Goal: Task Accomplishment & Management: Use online tool/utility

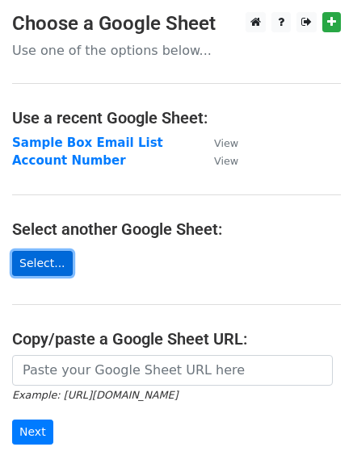
click at [43, 265] on link "Select..." at bounding box center [42, 263] width 61 height 25
click at [60, 269] on link "Select..." at bounding box center [42, 263] width 61 height 25
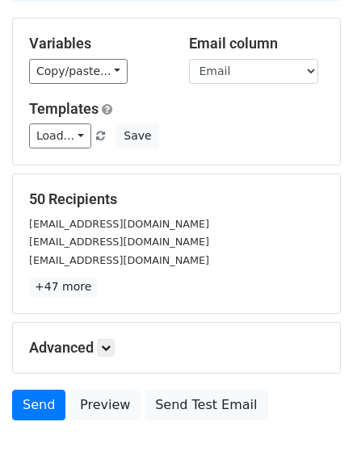
scroll to position [161, 0]
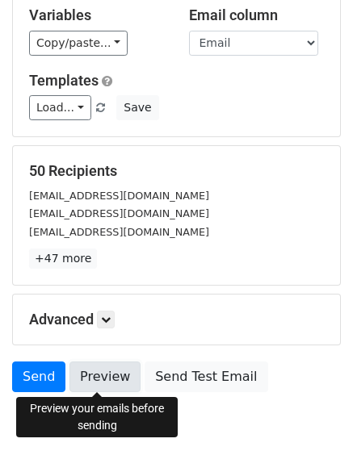
click at [90, 366] on link "Preview" at bounding box center [104, 376] width 71 height 31
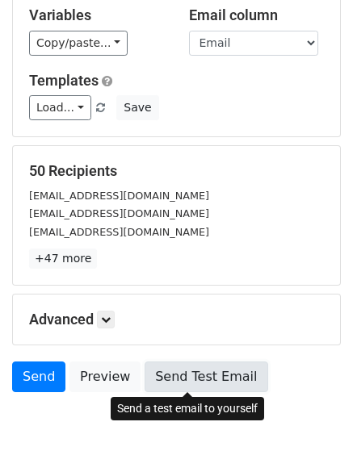
click at [214, 376] on link "Send Test Email" at bounding box center [205, 376] width 123 height 31
click at [194, 375] on link "Send Test Email" at bounding box center [205, 376] width 123 height 31
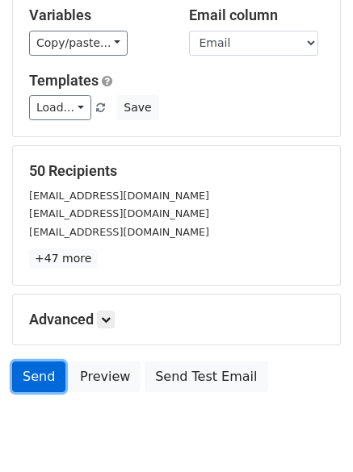
click at [46, 380] on link "Send" at bounding box center [38, 376] width 53 height 31
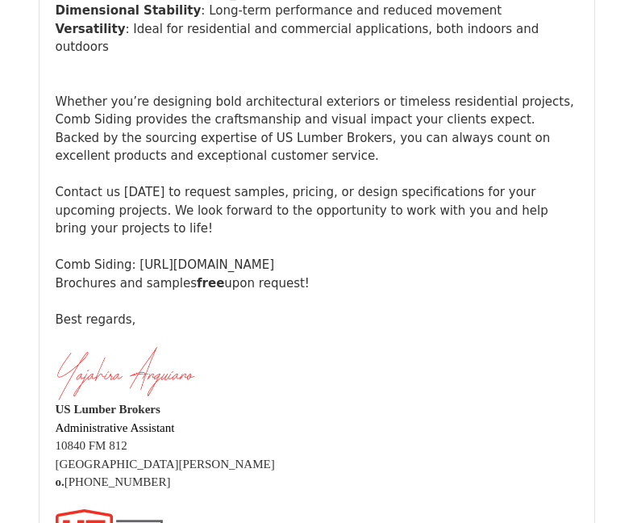
scroll to position [4518, 0]
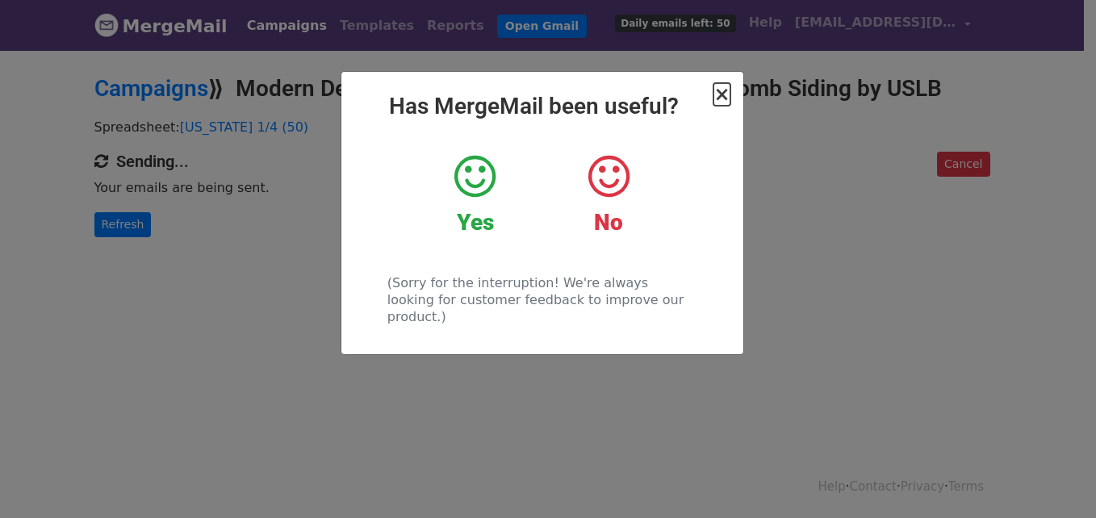
click at [717, 94] on span "×" at bounding box center [721, 94] width 16 height 23
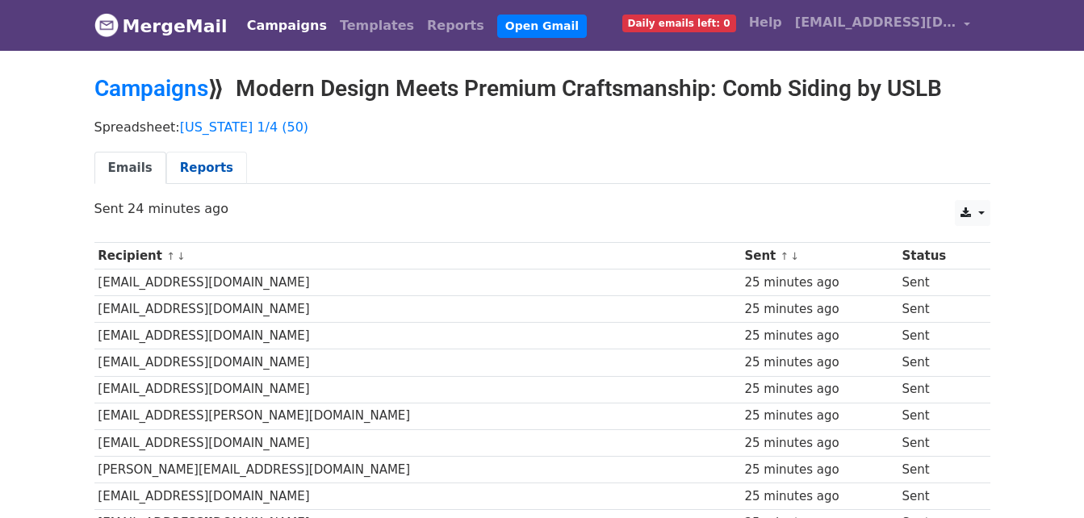
click at [216, 173] on link "Reports" at bounding box center [206, 168] width 81 height 33
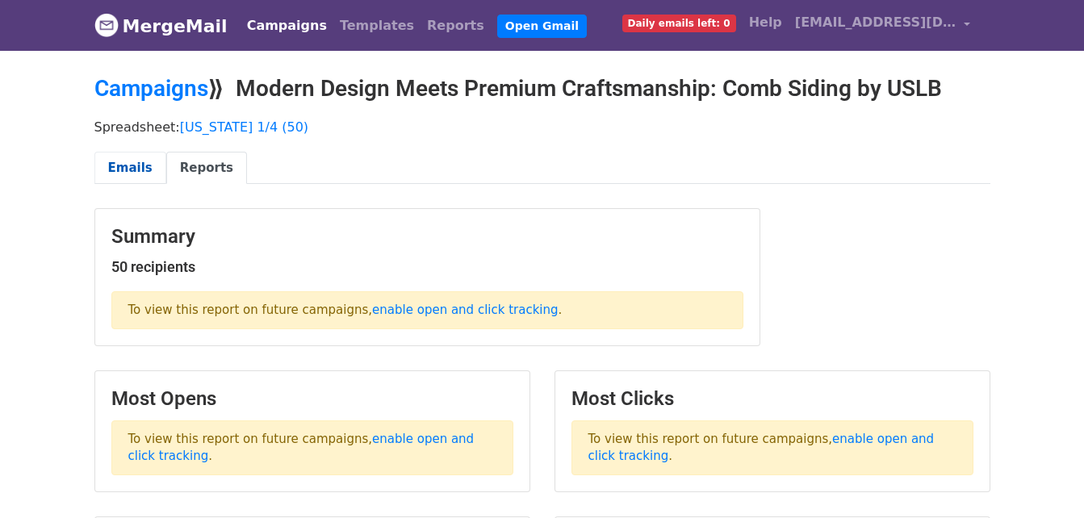
click at [127, 165] on link "Emails" at bounding box center [130, 168] width 72 height 33
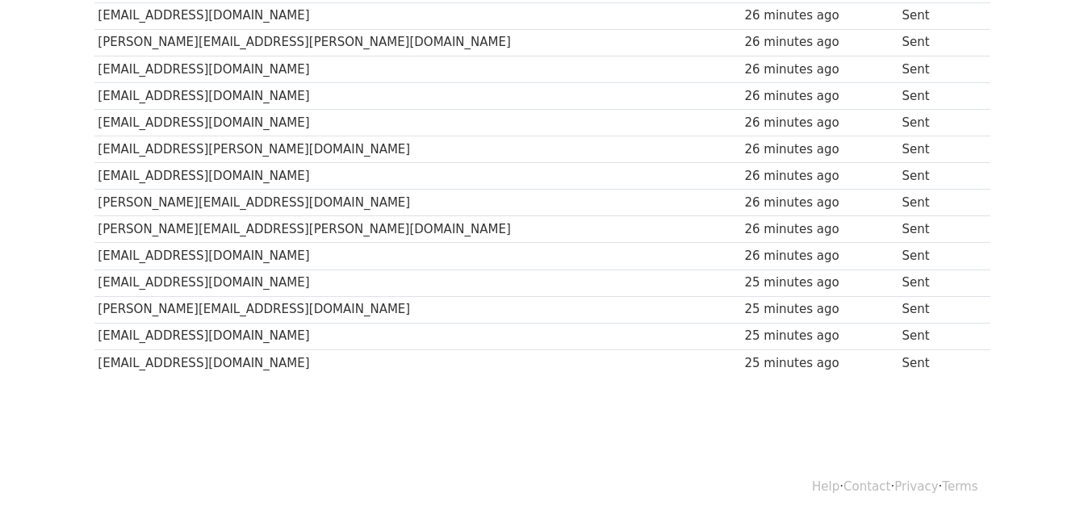
scroll to position [1229, 0]
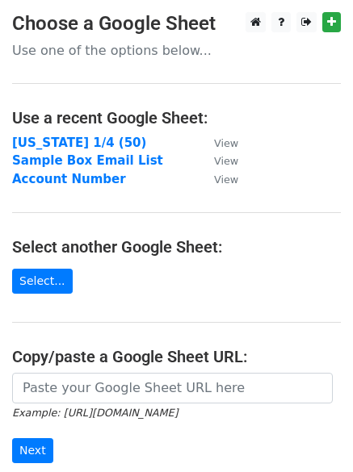
click at [31, 254] on h4 "Select another Google Sheet:" at bounding box center [176, 246] width 328 height 19
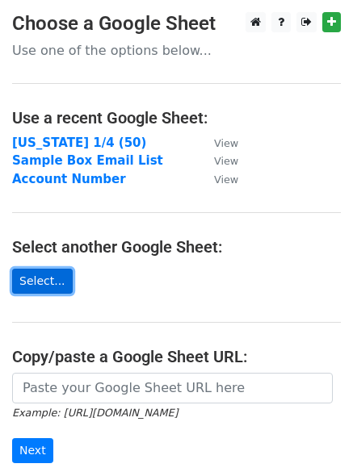
click at [40, 288] on link "Select..." at bounding box center [42, 281] width 61 height 25
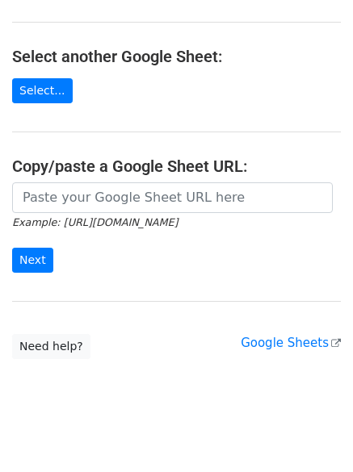
scroll to position [207, 0]
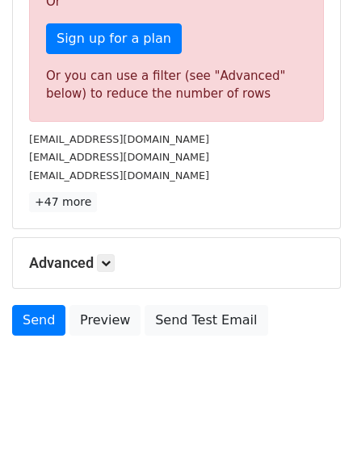
scroll to position [568, 0]
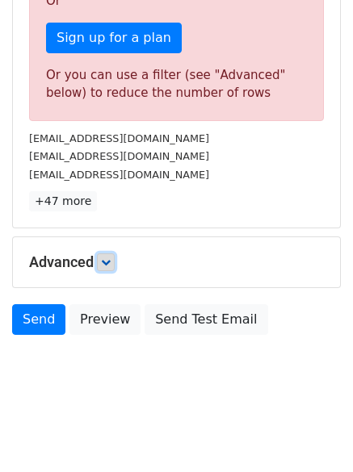
click at [107, 255] on link at bounding box center [106, 262] width 18 height 18
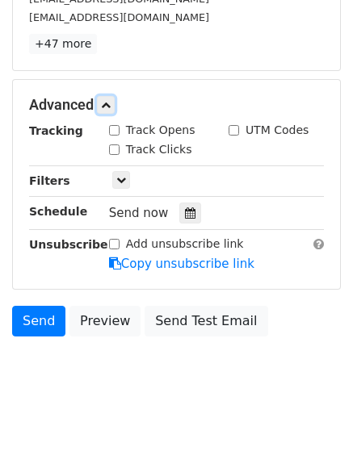
scroll to position [726, 0]
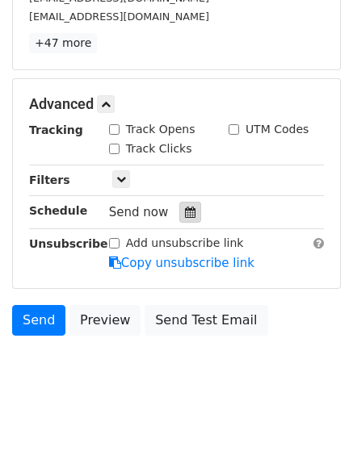
click at [179, 213] on div at bounding box center [190, 212] width 22 height 21
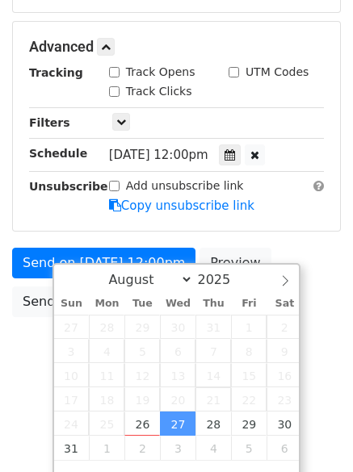
scroll to position [462, 0]
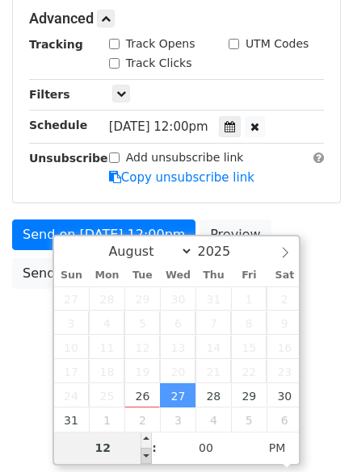
type input "2025-08-27 11:00"
type input "11"
click at [143, 449] on span at bounding box center [145, 456] width 11 height 16
type input "2025-08-27 10:00"
type input "10"
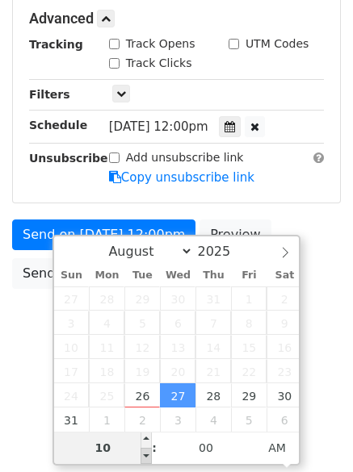
click at [143, 449] on span at bounding box center [145, 456] width 11 height 16
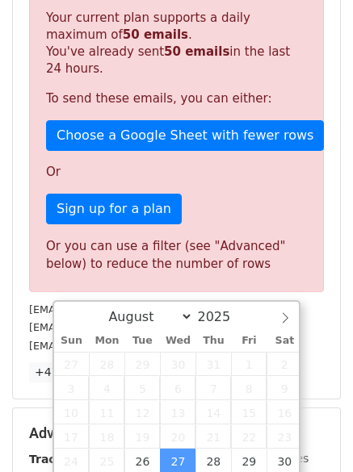
scroll to position [765, 0]
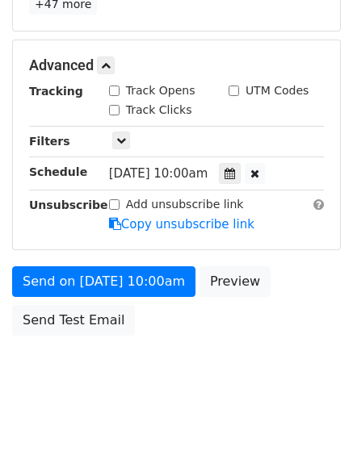
click at [303, 281] on div "Send on Aug 27 at 10:00am Preview Send Test Email" at bounding box center [176, 304] width 353 height 77
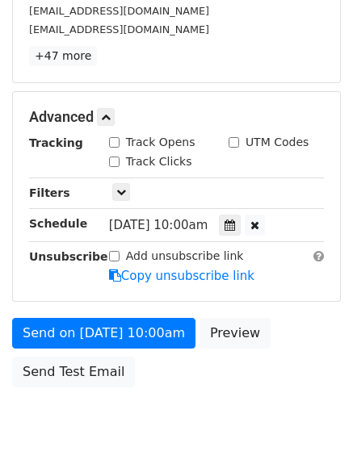
scroll to position [684, 0]
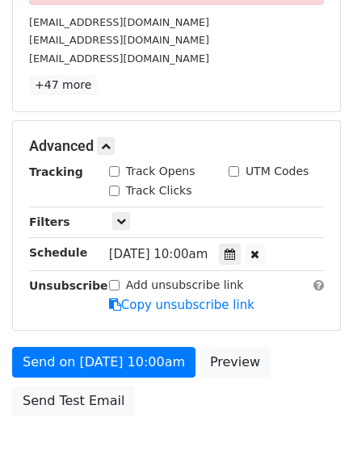
click at [116, 193] on input "Track Clicks" at bounding box center [114, 191] width 10 height 10
checkbox input "true"
click at [113, 167] on input "Track Opens" at bounding box center [114, 171] width 10 height 10
checkbox input "true"
click at [125, 223] on icon at bounding box center [121, 221] width 10 height 10
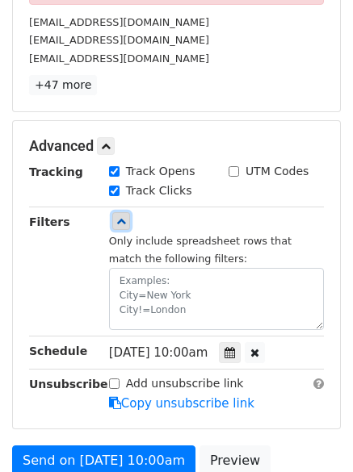
click at [125, 223] on icon at bounding box center [121, 221] width 10 height 10
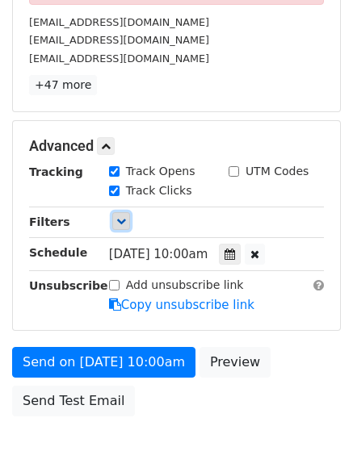
click at [125, 223] on icon at bounding box center [121, 221] width 10 height 10
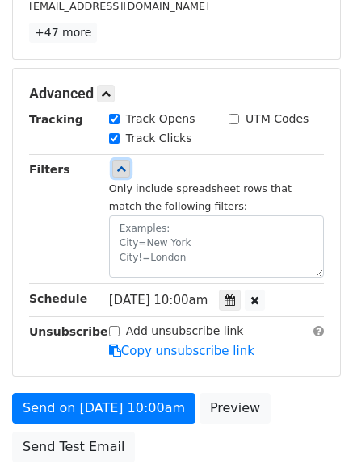
scroll to position [765, 0]
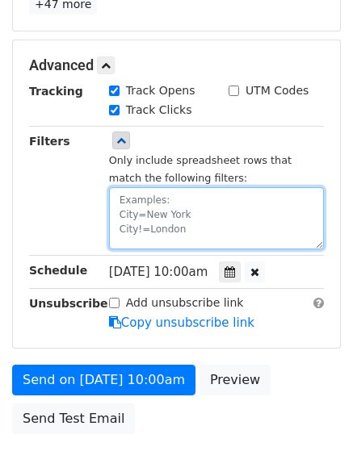
click at [148, 235] on textarea at bounding box center [216, 218] width 215 height 62
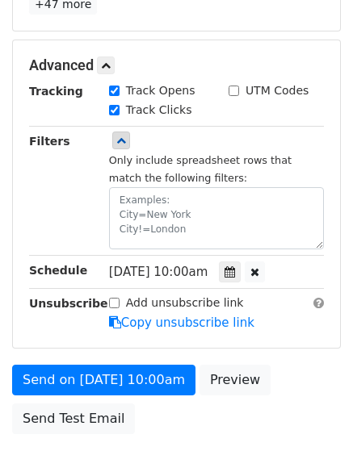
click at [92, 203] on div "Filters" at bounding box center [57, 190] width 80 height 117
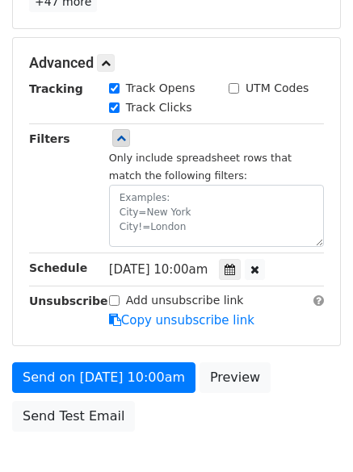
scroll to position [807, 0]
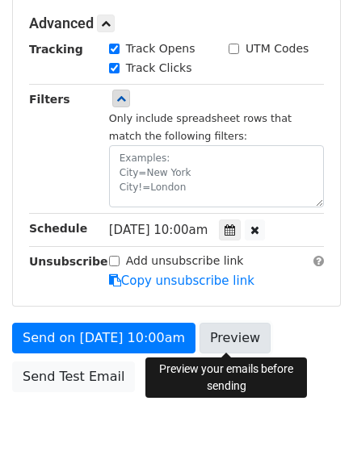
click at [213, 339] on link "Preview" at bounding box center [234, 338] width 71 height 31
click at [213, 340] on link "Preview" at bounding box center [234, 338] width 71 height 31
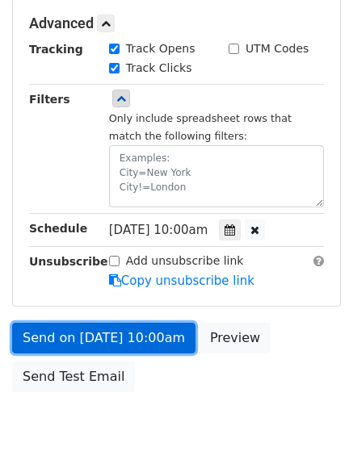
click at [144, 344] on link "Send on Aug 27 at 10:00am" at bounding box center [103, 338] width 183 height 31
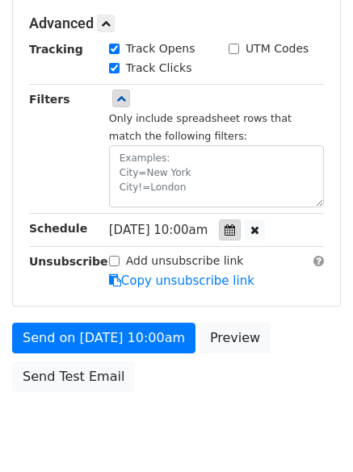
click at [235, 236] on icon at bounding box center [229, 229] width 10 height 11
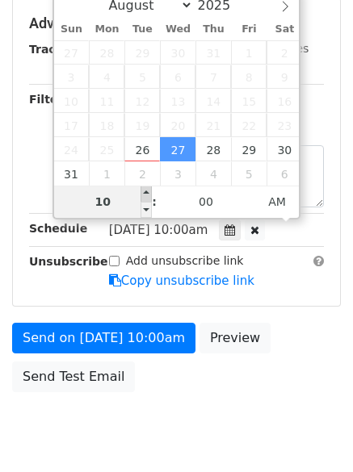
type input "2025-08-27 11:00"
type input "11"
click at [148, 194] on span at bounding box center [145, 194] width 11 height 16
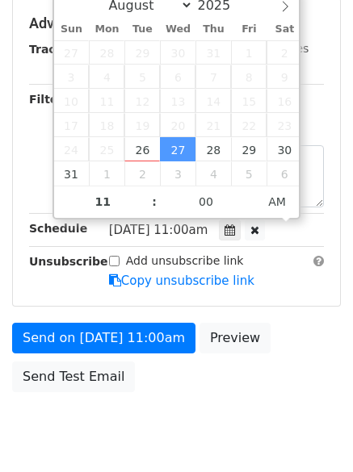
scroll to position [392, 0]
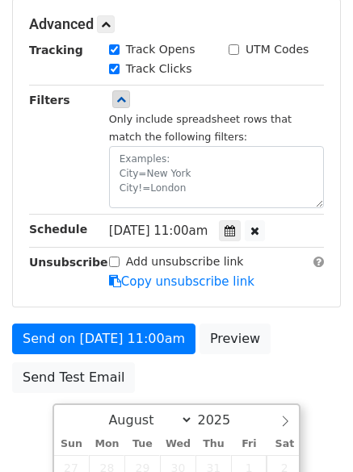
click at [267, 327] on div "Send on Aug 27 at 11:00am Preview Send Test Email" at bounding box center [176, 362] width 353 height 77
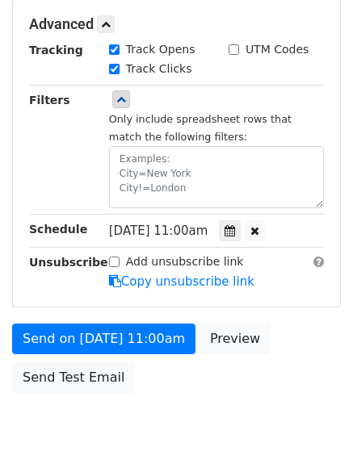
scroll to position [457, 0]
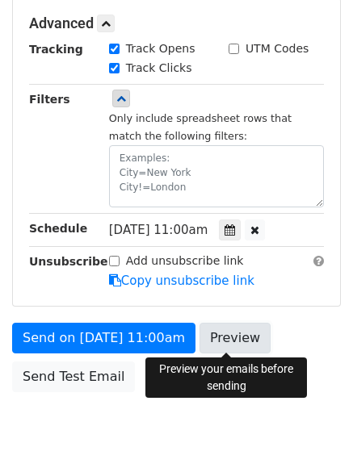
click at [254, 334] on link "Preview" at bounding box center [234, 338] width 71 height 31
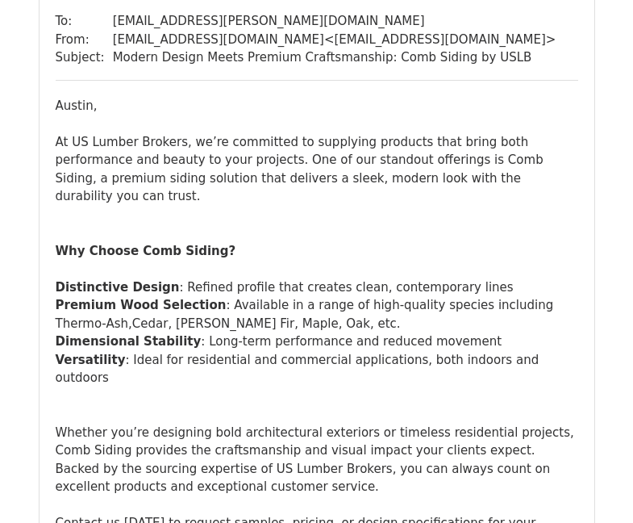
scroll to position [5128, 0]
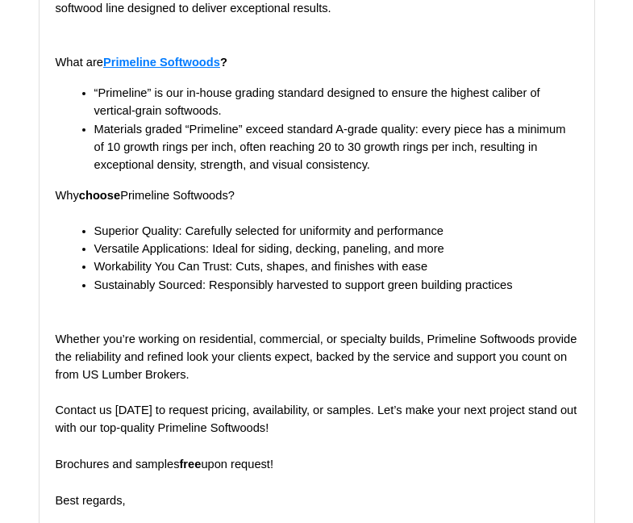
scroll to position [9037, 0]
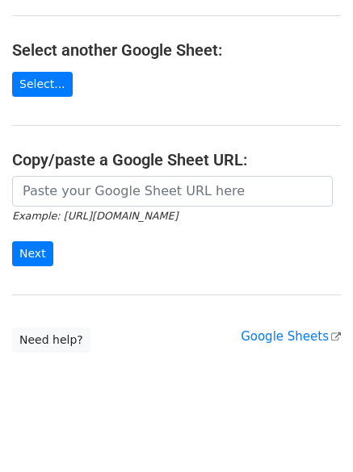
scroll to position [207, 0]
